Goal: Navigation & Orientation: Find specific page/section

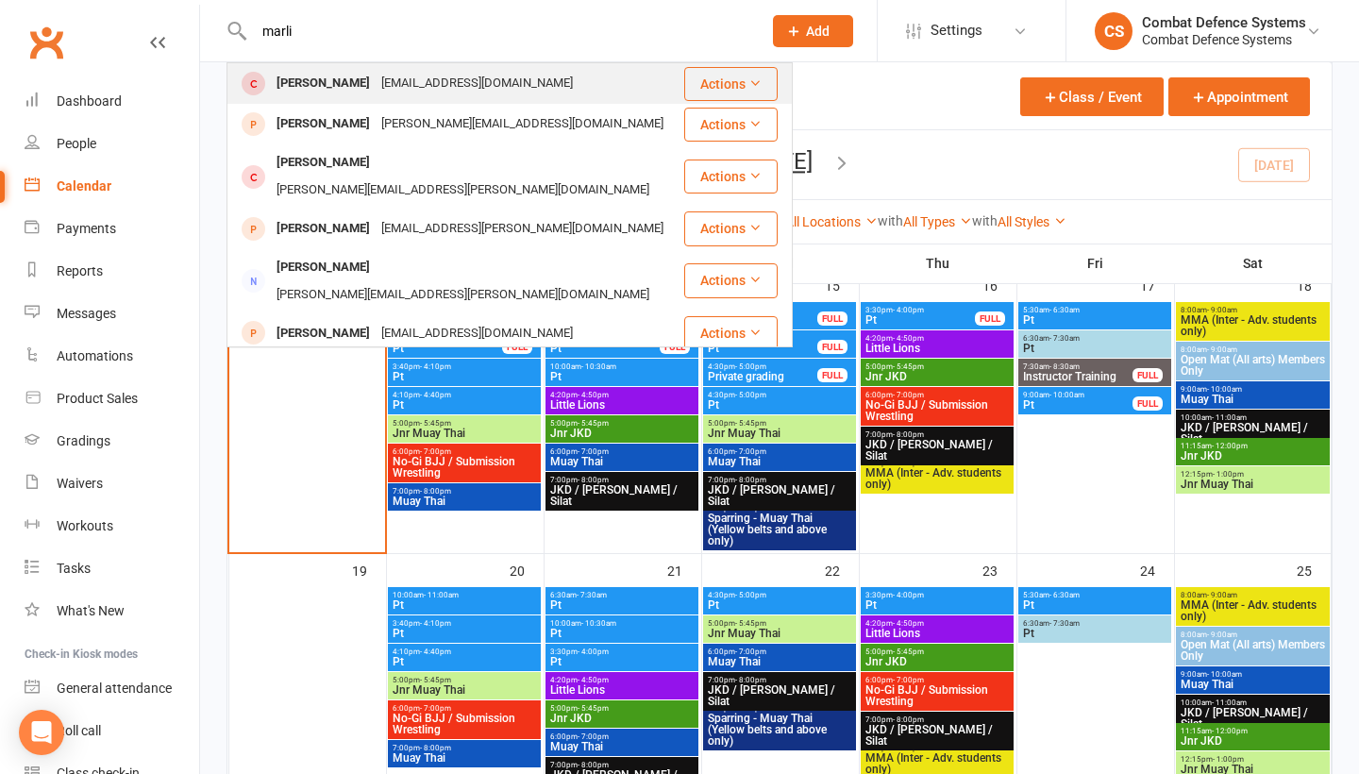
type input "marli"
click at [332, 89] on div "[PERSON_NAME]" at bounding box center [323, 83] width 105 height 27
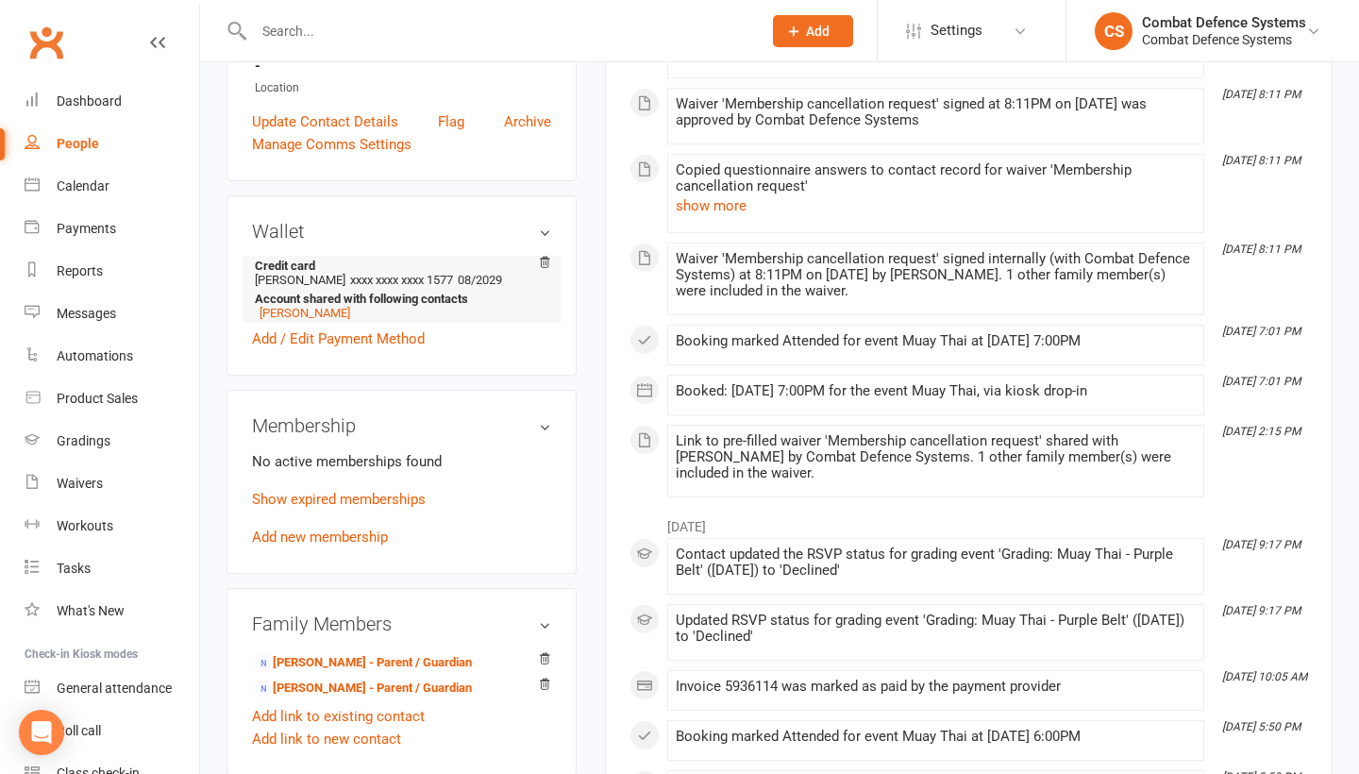
scroll to position [443, 0]
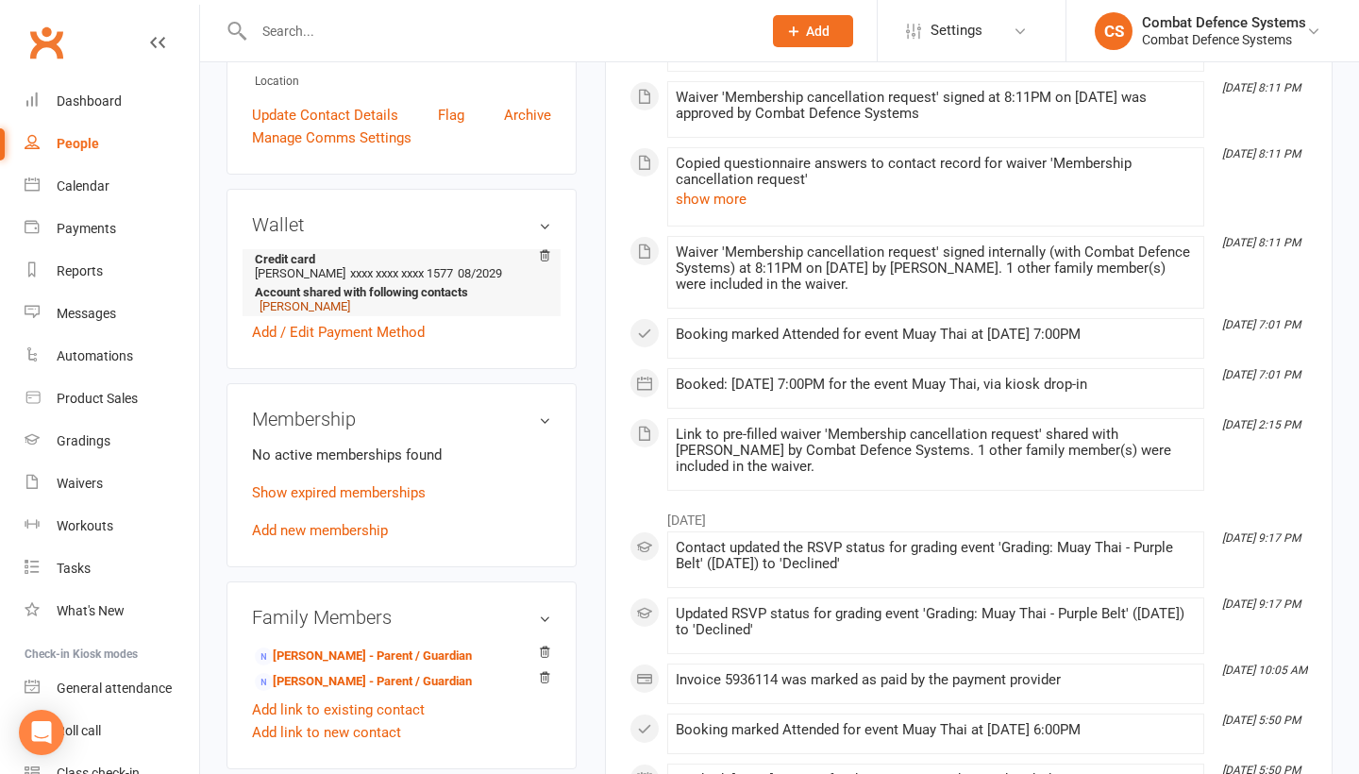
click at [314, 313] on link "[PERSON_NAME]" at bounding box center [305, 306] width 91 height 14
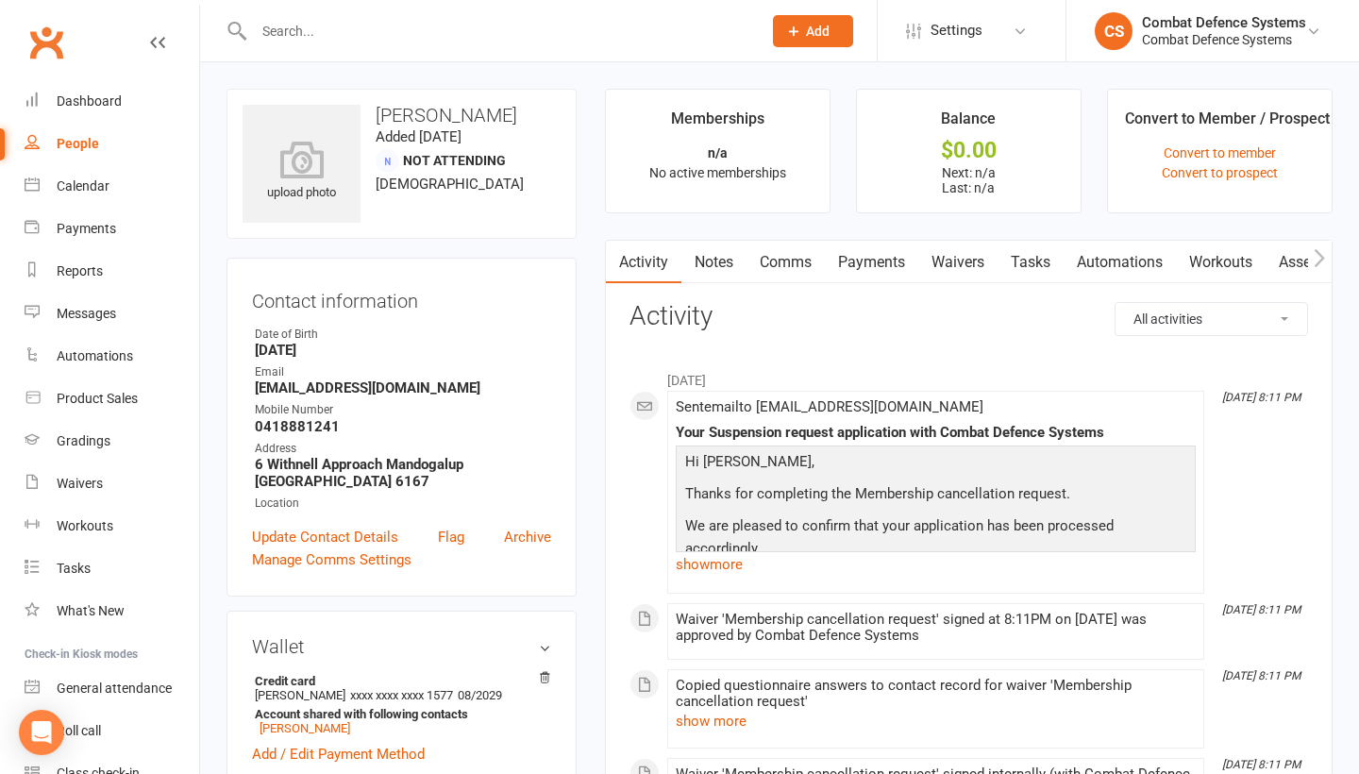
click at [327, 23] on input "text" at bounding box center [498, 31] width 500 height 26
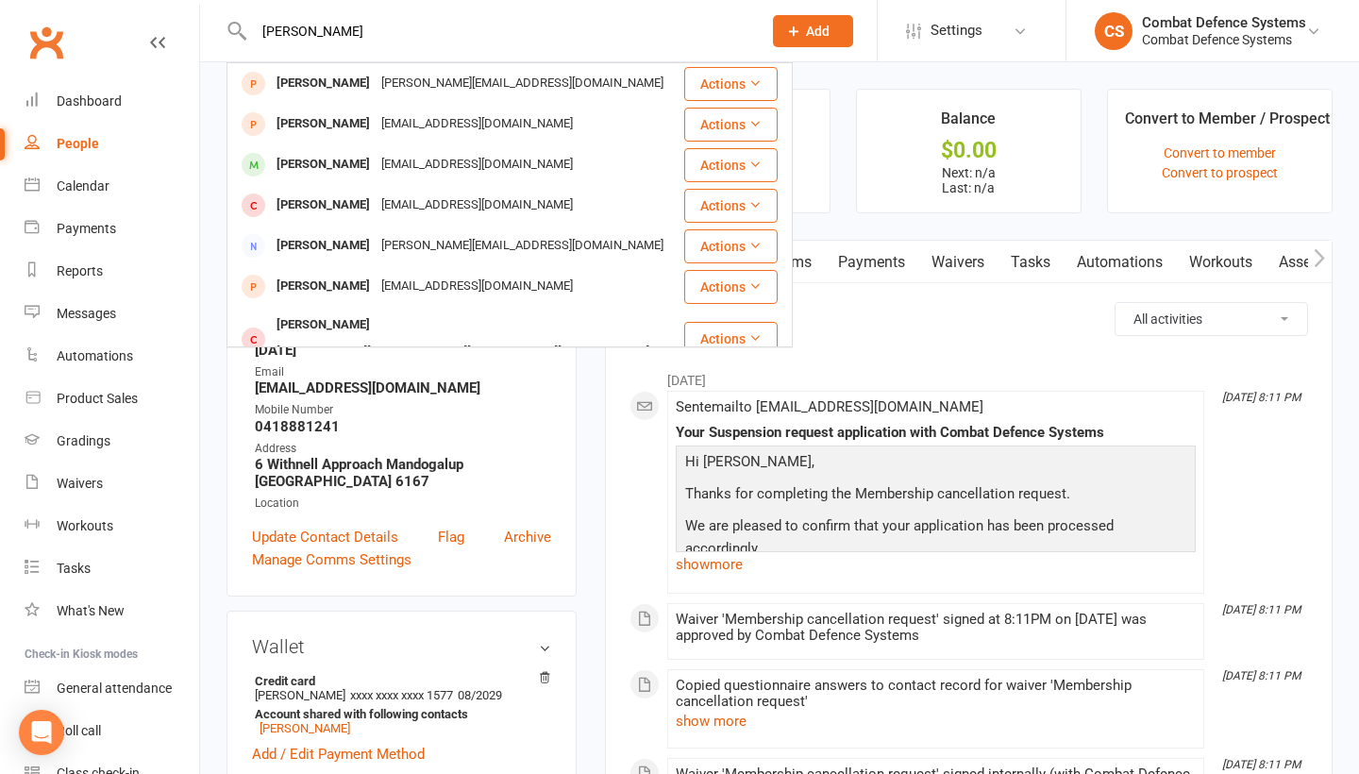
type input "[PERSON_NAME]"
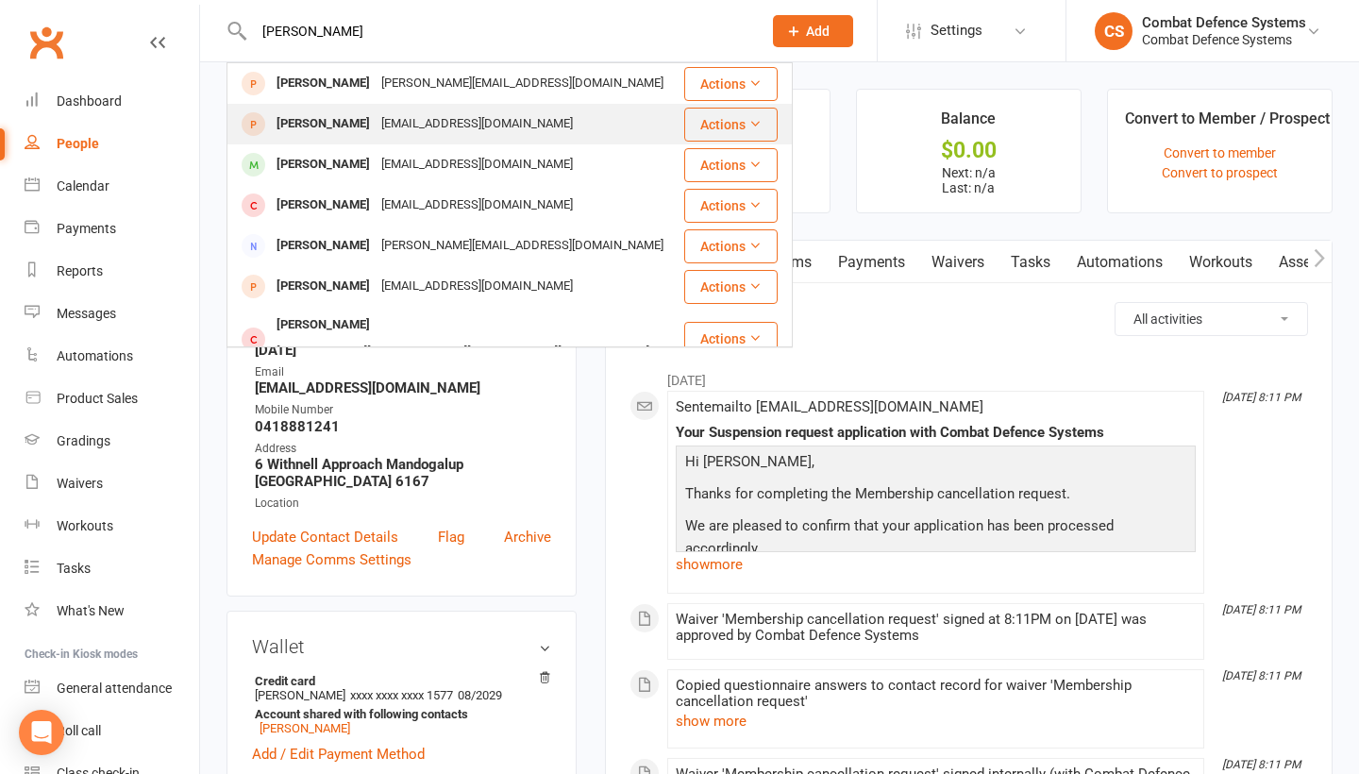
drag, startPoint x: 327, startPoint y: 23, endPoint x: 349, endPoint y: 123, distance: 102.6
click at [376, 123] on div "[EMAIL_ADDRESS][DOMAIN_NAME]" at bounding box center [477, 123] width 203 height 27
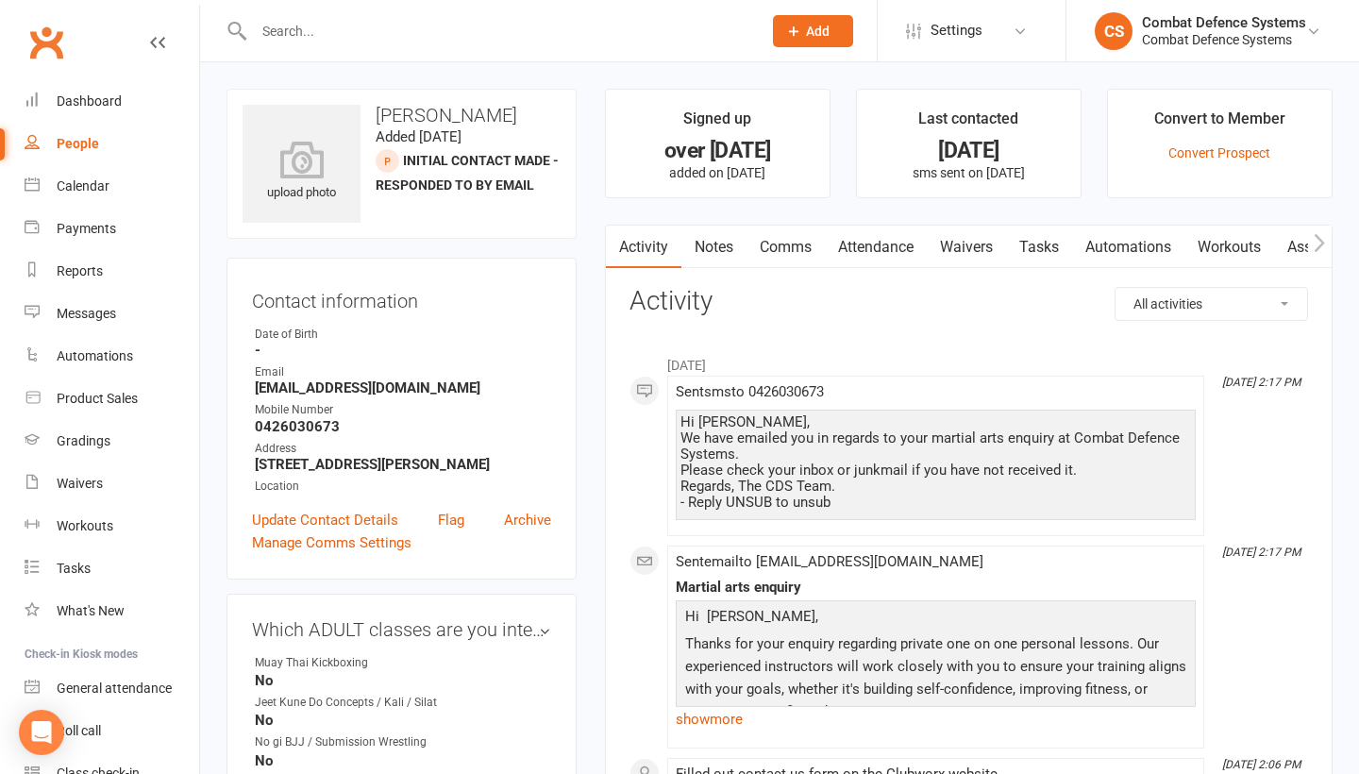
click at [427, 40] on input "text" at bounding box center [498, 31] width 500 height 26
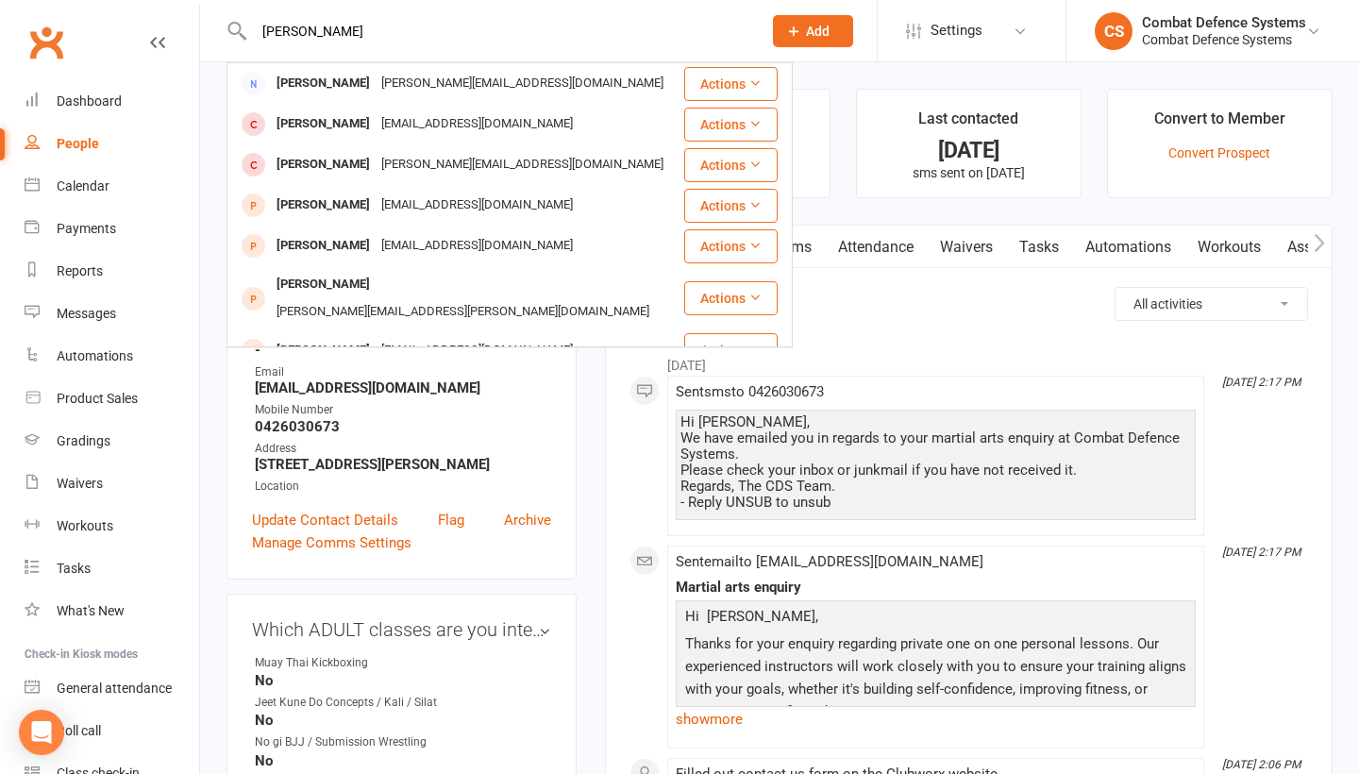
type input "[PERSON_NAME]"
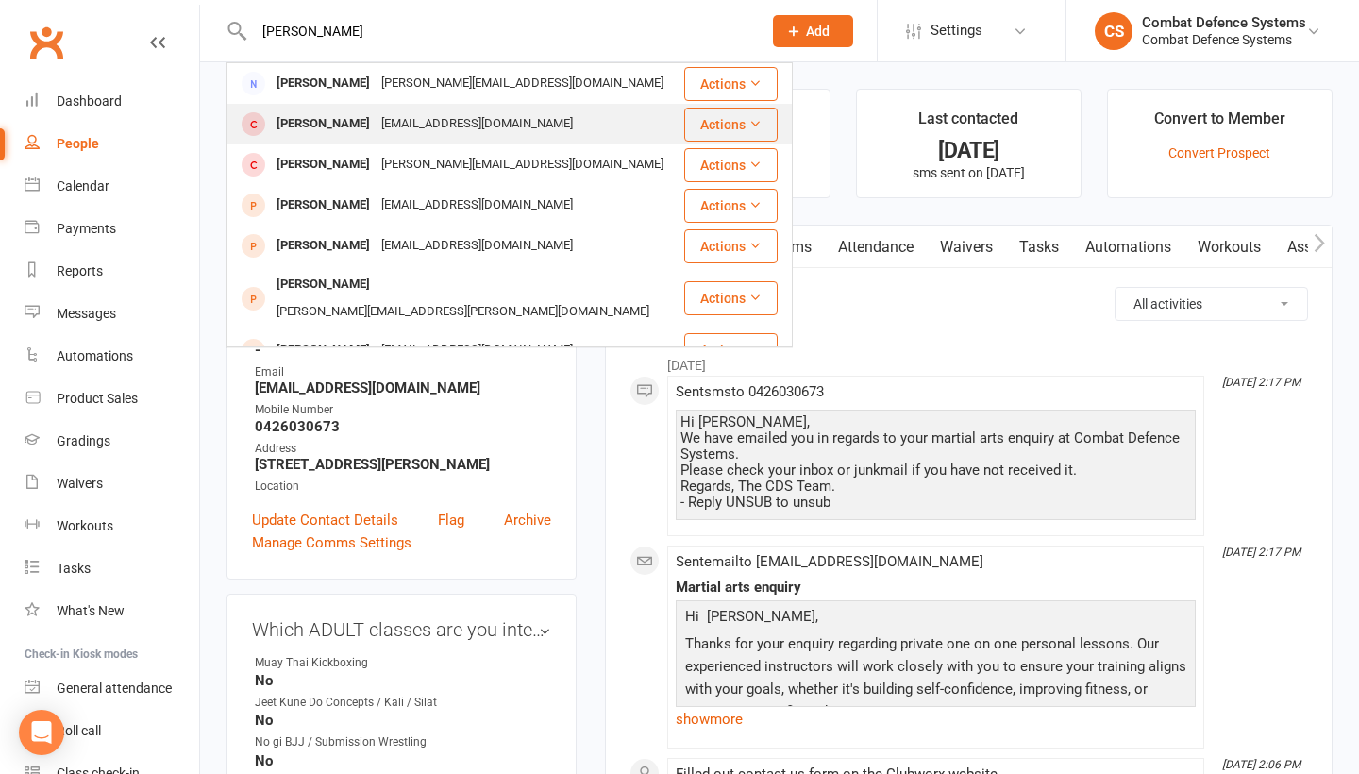
drag, startPoint x: 427, startPoint y: 40, endPoint x: 346, endPoint y: 130, distance: 121.0
click at [346, 130] on div "[PERSON_NAME]" at bounding box center [323, 123] width 105 height 27
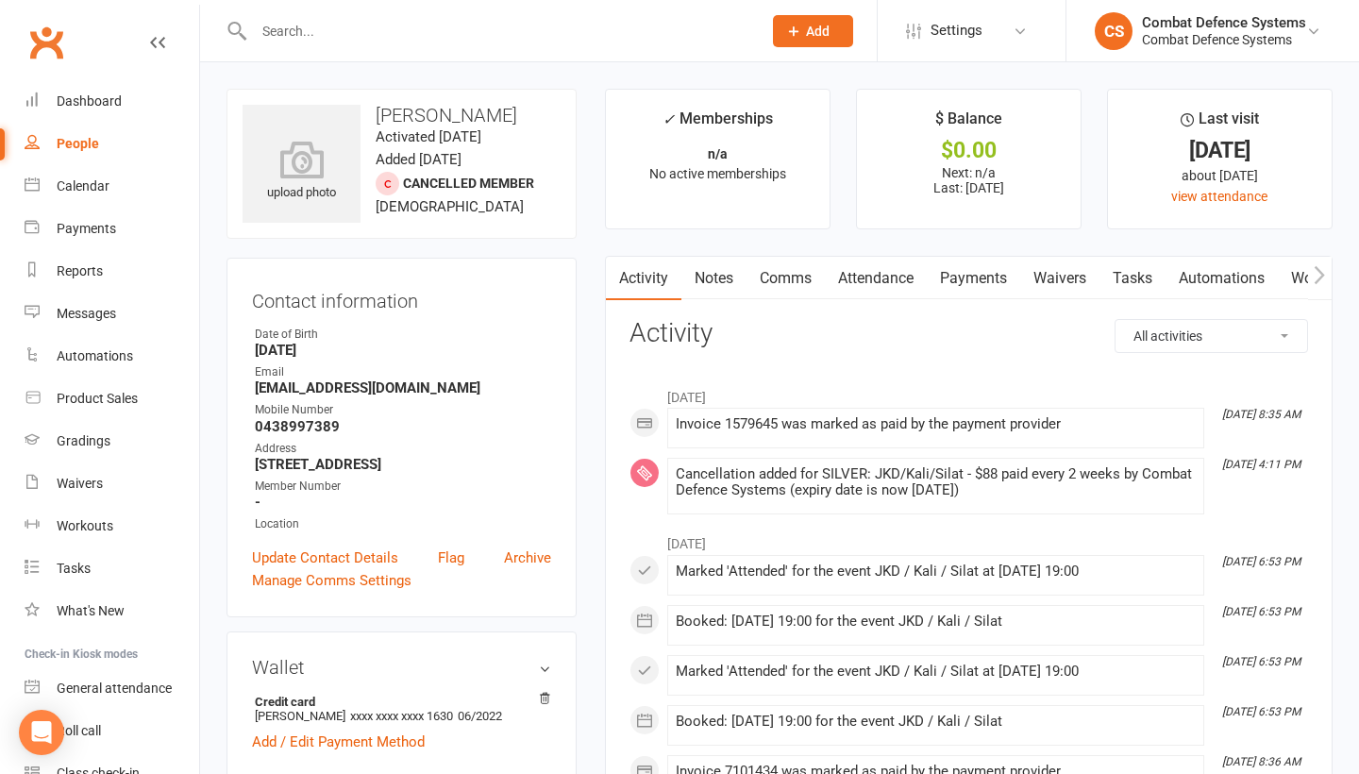
click at [313, 39] on input "text" at bounding box center [498, 31] width 500 height 26
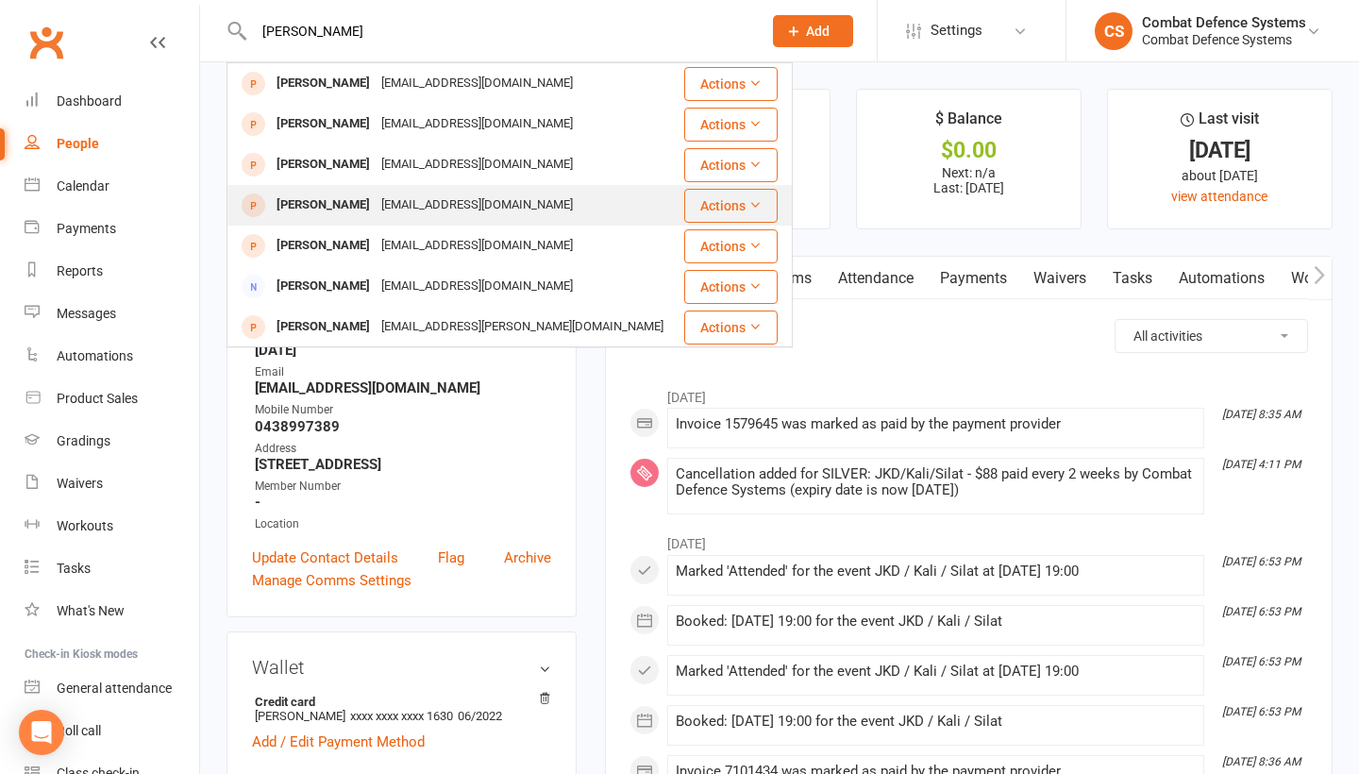
type input "[PERSON_NAME]"
click at [335, 200] on div "[PERSON_NAME]" at bounding box center [323, 205] width 105 height 27
